Goal: Navigation & Orientation: Find specific page/section

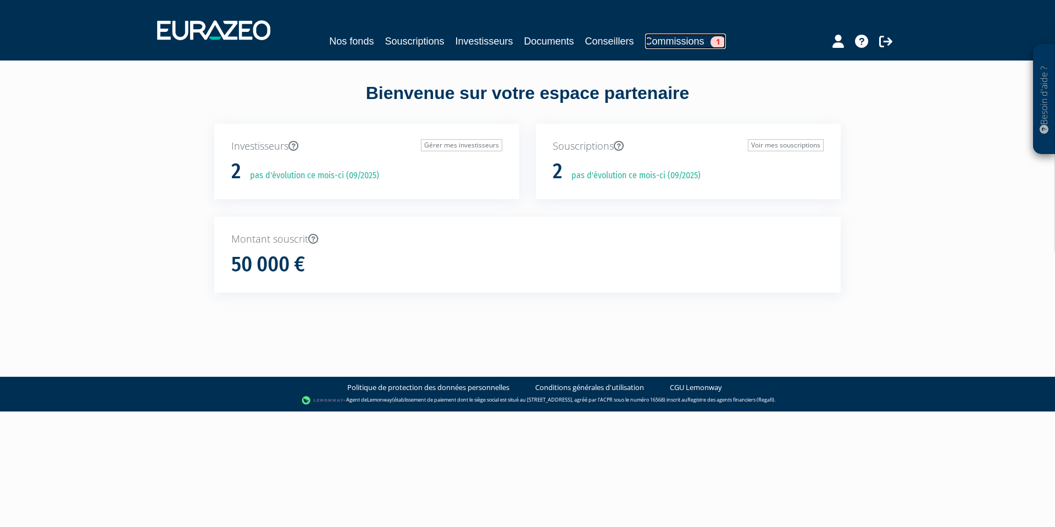
click at [671, 38] on link "Commissions 1" at bounding box center [685, 41] width 81 height 15
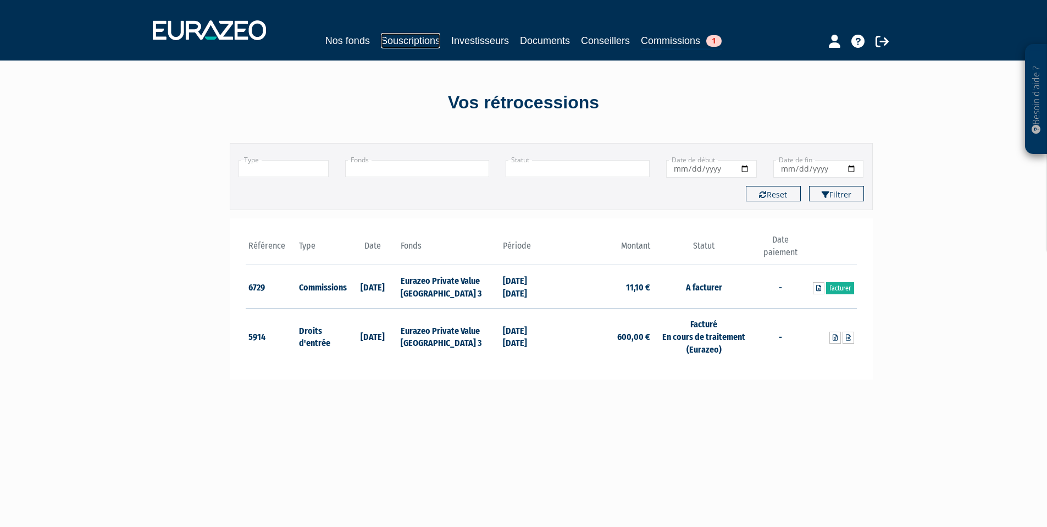
click at [402, 43] on link "Souscriptions" at bounding box center [410, 40] width 59 height 15
